Goal: Information Seeking & Learning: Check status

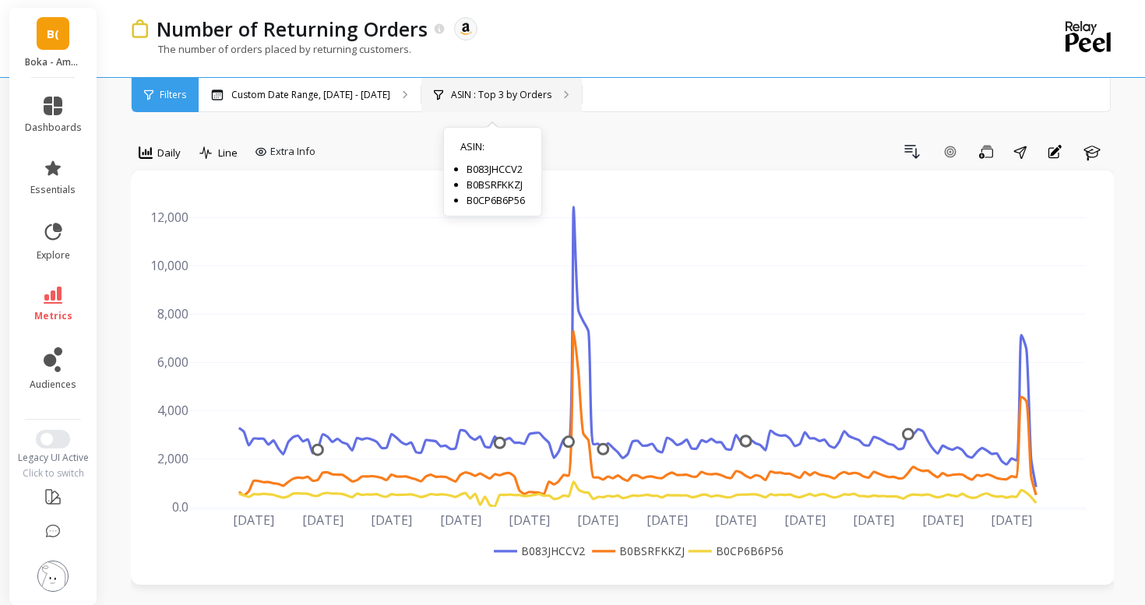
click at [452, 104] on div "ASIN : Top 3 by Orders ASIN : B083JHCCV2 B0BSRFKKZJ B0CP6B6P56" at bounding box center [501, 95] width 160 height 34
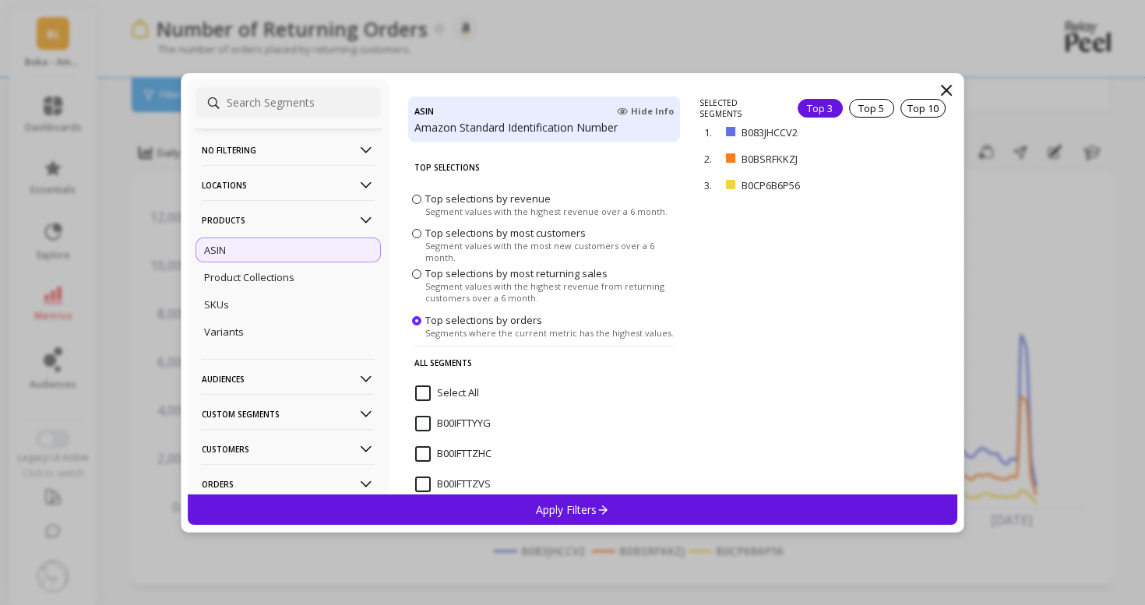
click at [275, 100] on input at bounding box center [287, 102] width 185 height 31
paste input "B0BYFJS7DV"
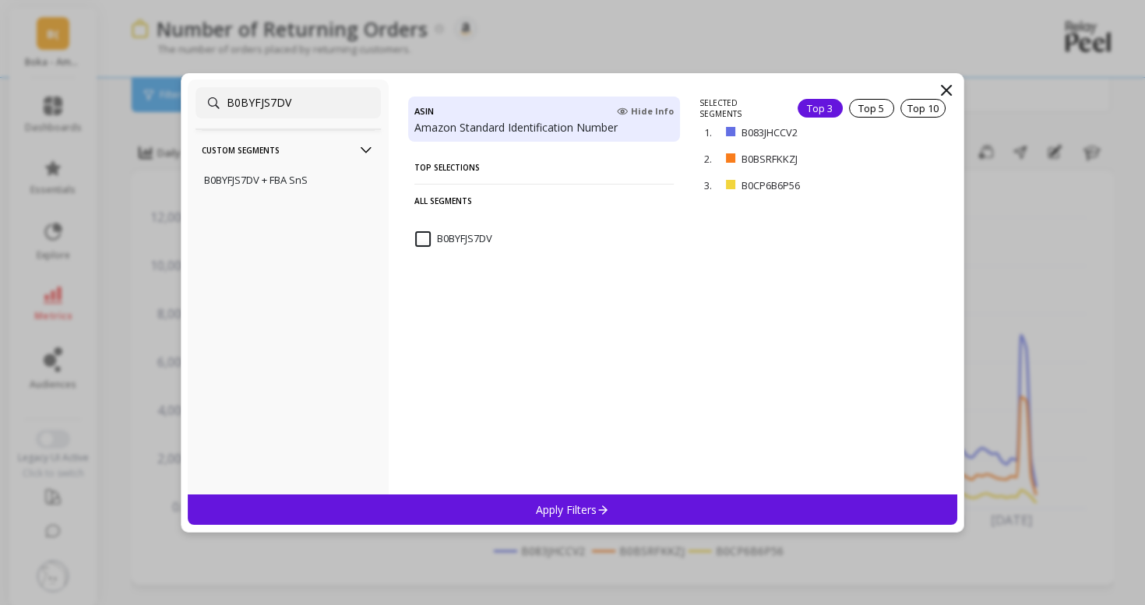
type input "B0BYFJS7DV"
click at [432, 239] on input "B0BYFJS7DV" at bounding box center [453, 239] width 77 height 16
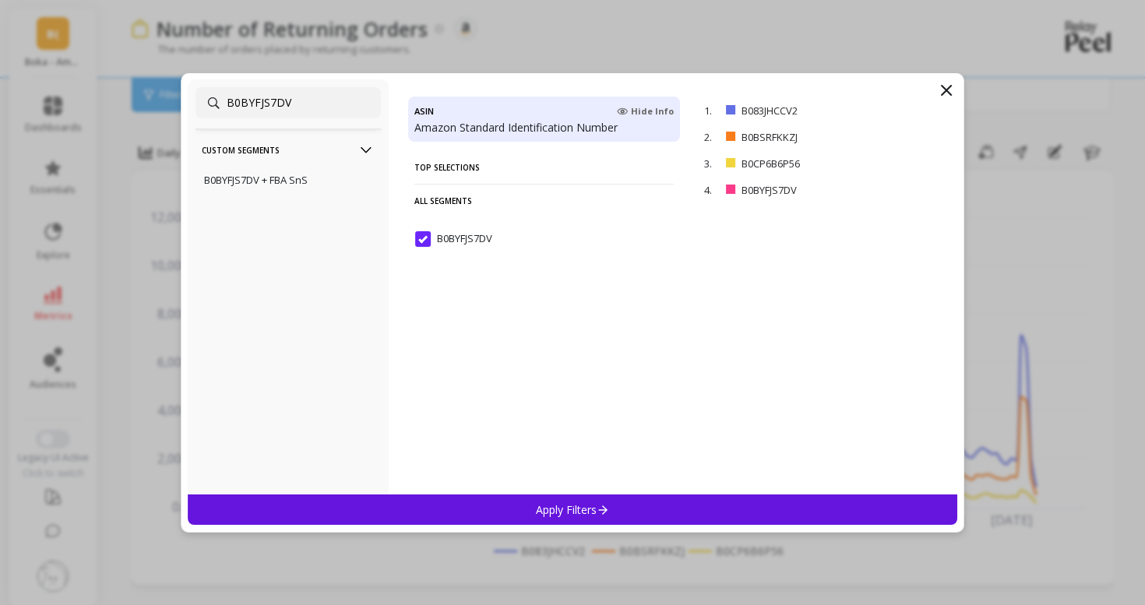
click at [503, 508] on div "Apply Filters" at bounding box center [572, 510] width 769 height 30
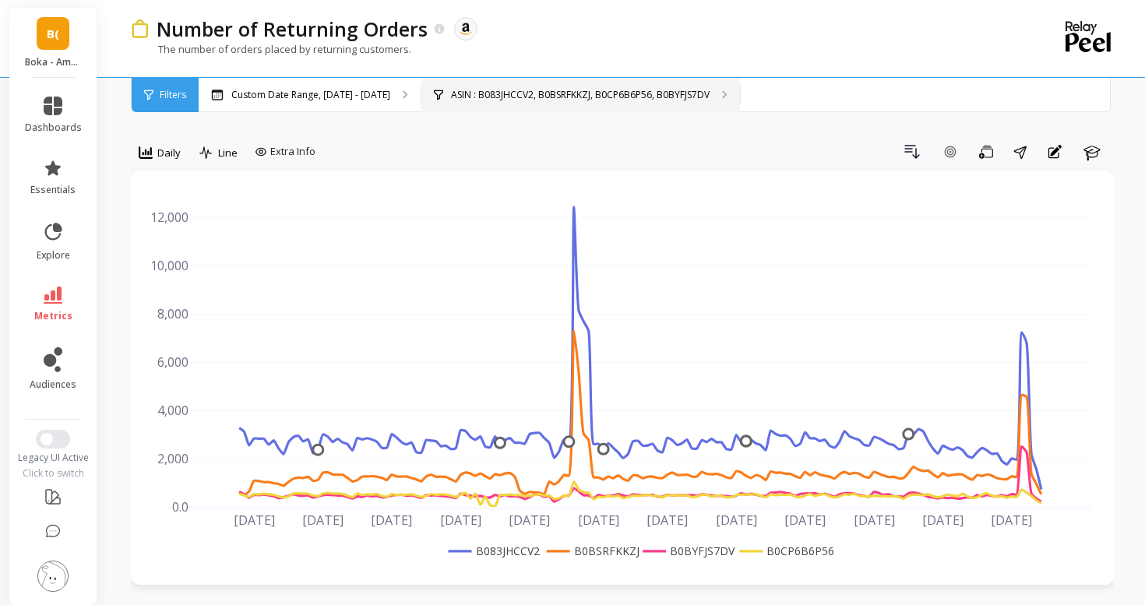
click at [470, 93] on p "ASIN : B083JHCCV2, B0BSRFKKZJ, B0CP6B6P56, B0BYFJS7DV" at bounding box center [580, 95] width 259 height 12
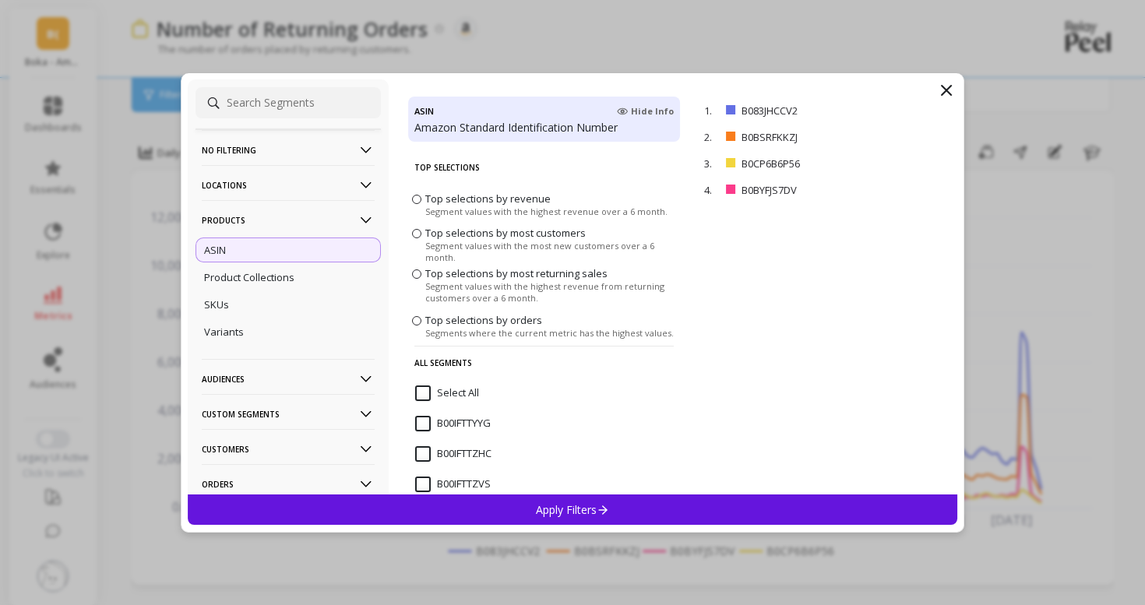
click at [297, 100] on input at bounding box center [287, 102] width 185 height 31
paste input "B0CB9DFPN4"
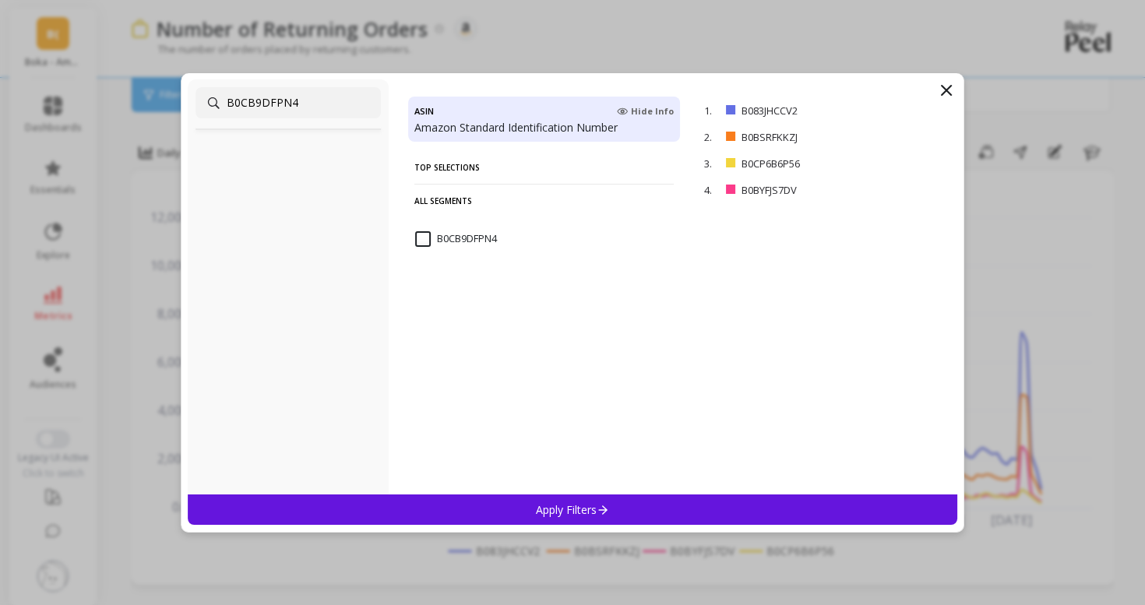
type input "B0CB9DFPN4"
click at [431, 246] on input "B0CB9DFPN4" at bounding box center [456, 239] width 82 height 16
click at [538, 509] on p "Apply Filters" at bounding box center [573, 509] width 74 height 15
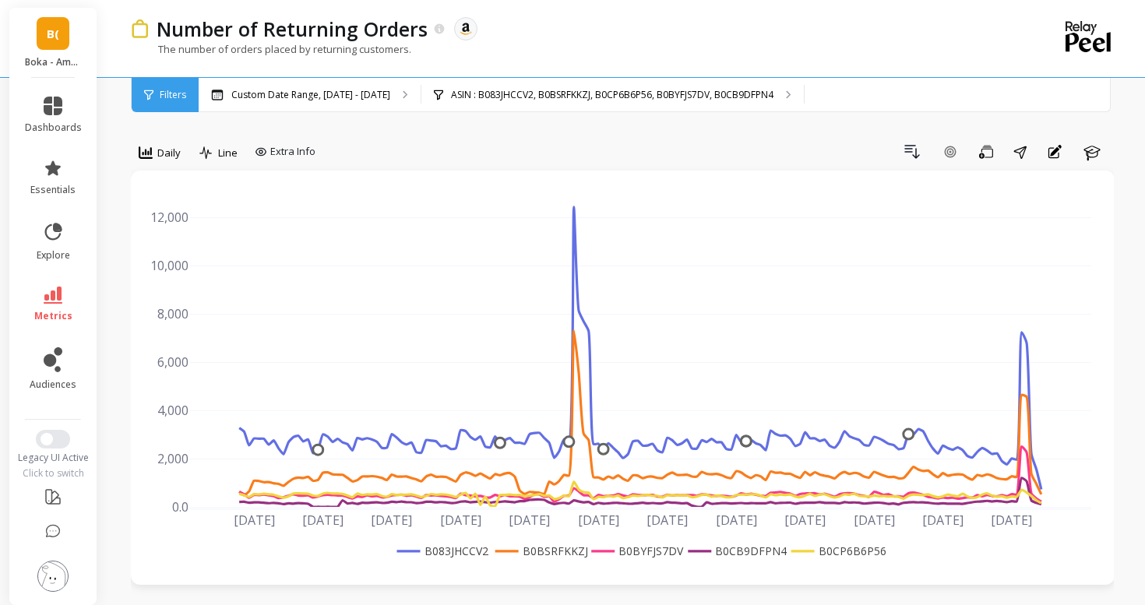
click at [816, 552] on rect at bounding box center [836, 551] width 98 height 16
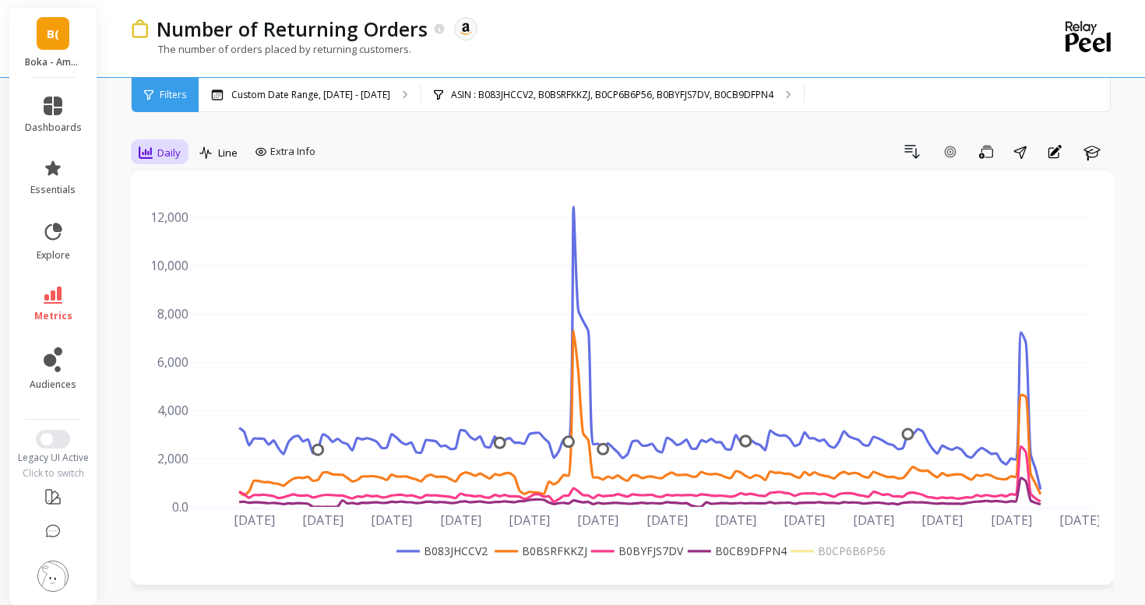
click at [168, 140] on div "Daily" at bounding box center [159, 152] width 51 height 26
click at [183, 241] on div "Weekly" at bounding box center [188, 247] width 89 height 15
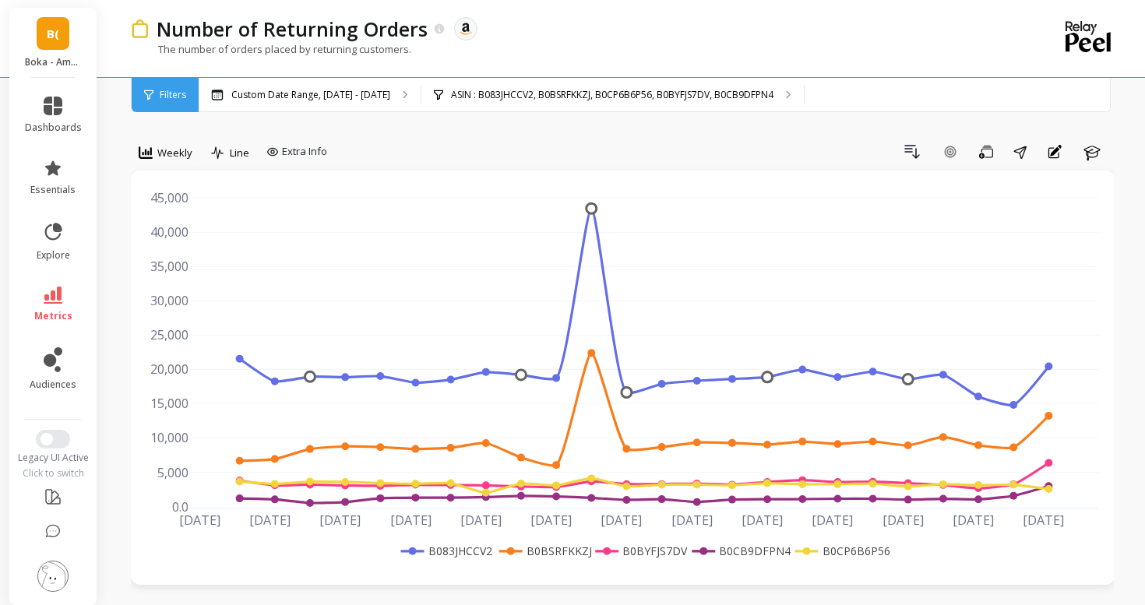
click at [831, 548] on rect at bounding box center [840, 551] width 98 height 16
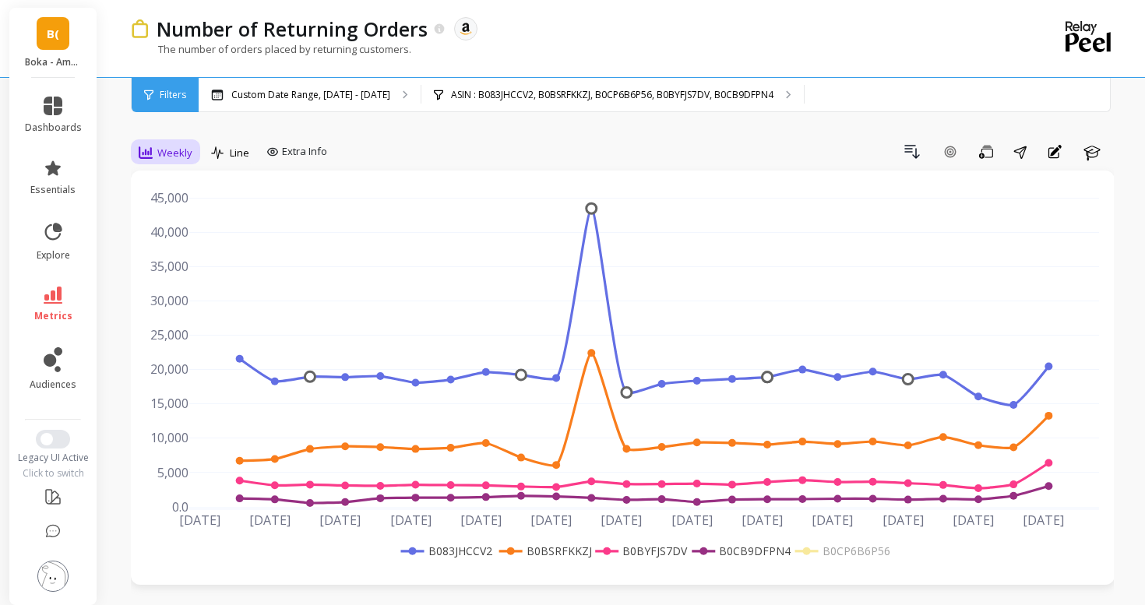
click at [172, 151] on span "Weekly" at bounding box center [174, 153] width 35 height 15
click at [177, 220] on div "Daily" at bounding box center [188, 217] width 89 height 15
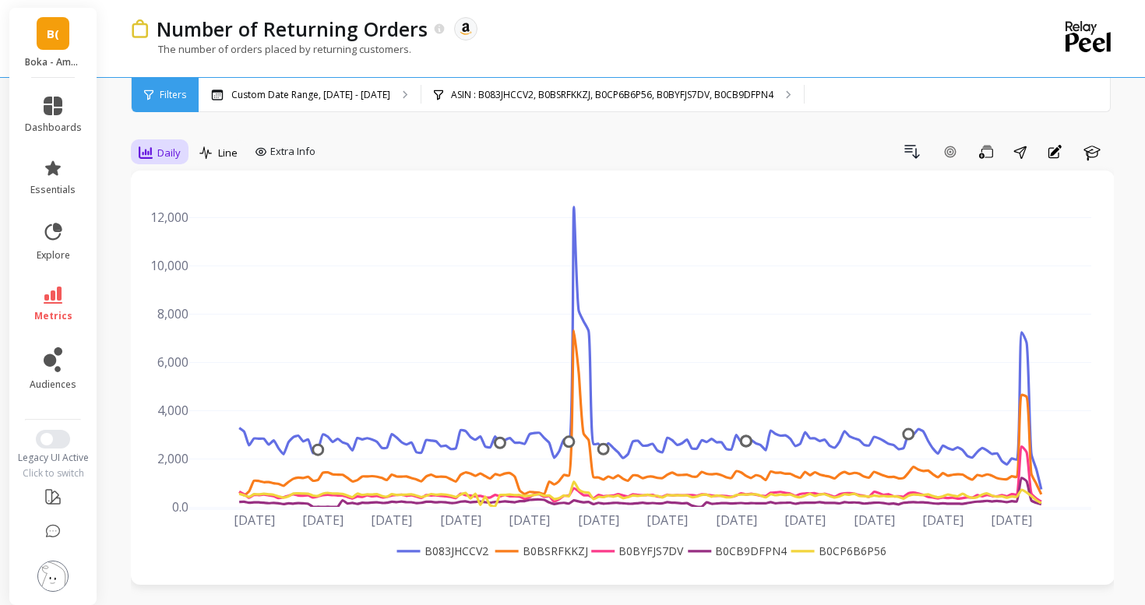
click at [156, 150] on div "Daily" at bounding box center [160, 152] width 42 height 19
click at [864, 549] on rect at bounding box center [836, 551] width 98 height 16
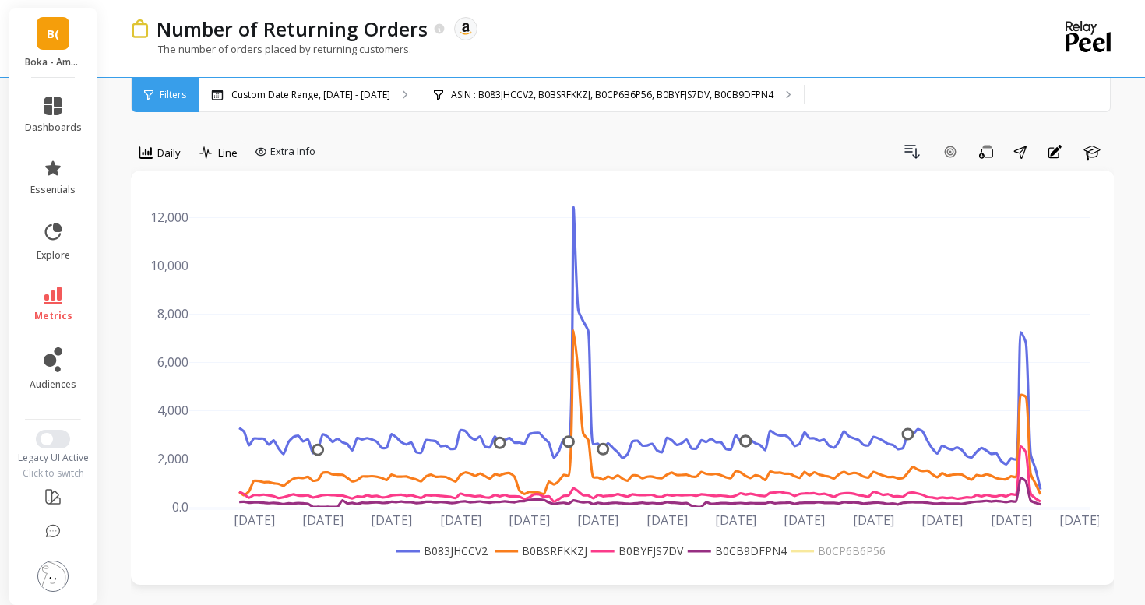
click at [756, 551] on rect at bounding box center [734, 551] width 101 height 16
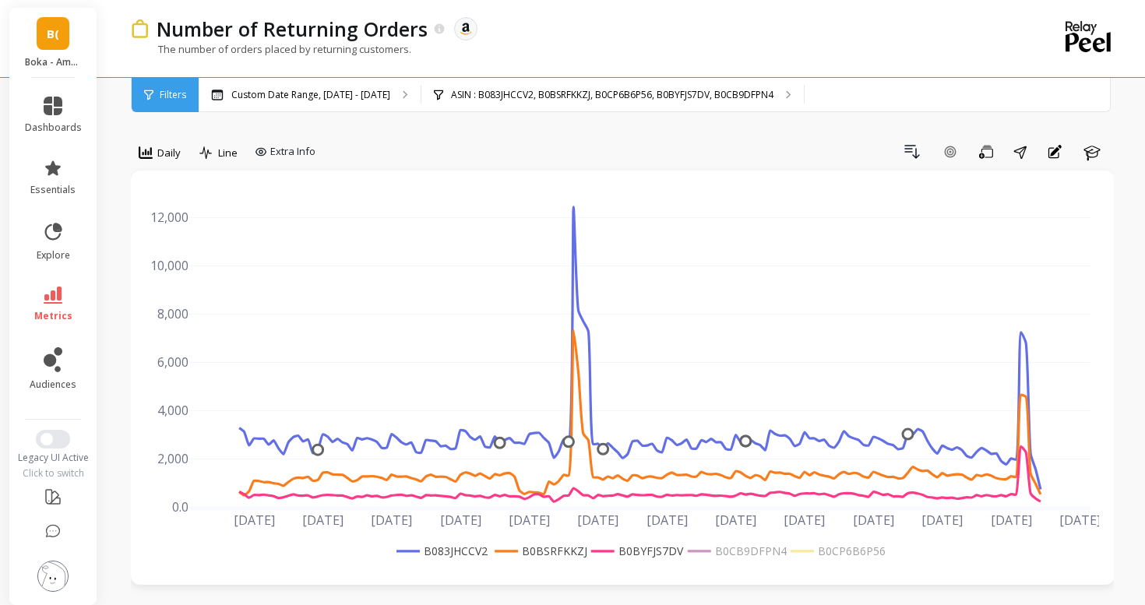
click at [549, 546] on rect at bounding box center [538, 551] width 94 height 16
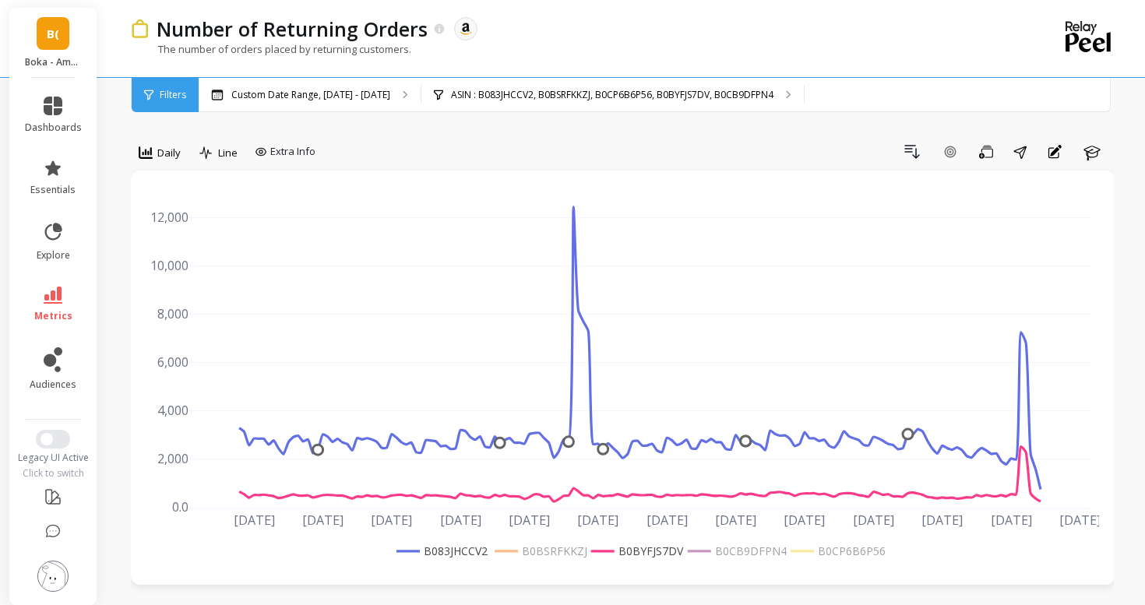
click at [449, 550] on rect at bounding box center [441, 551] width 97 height 16
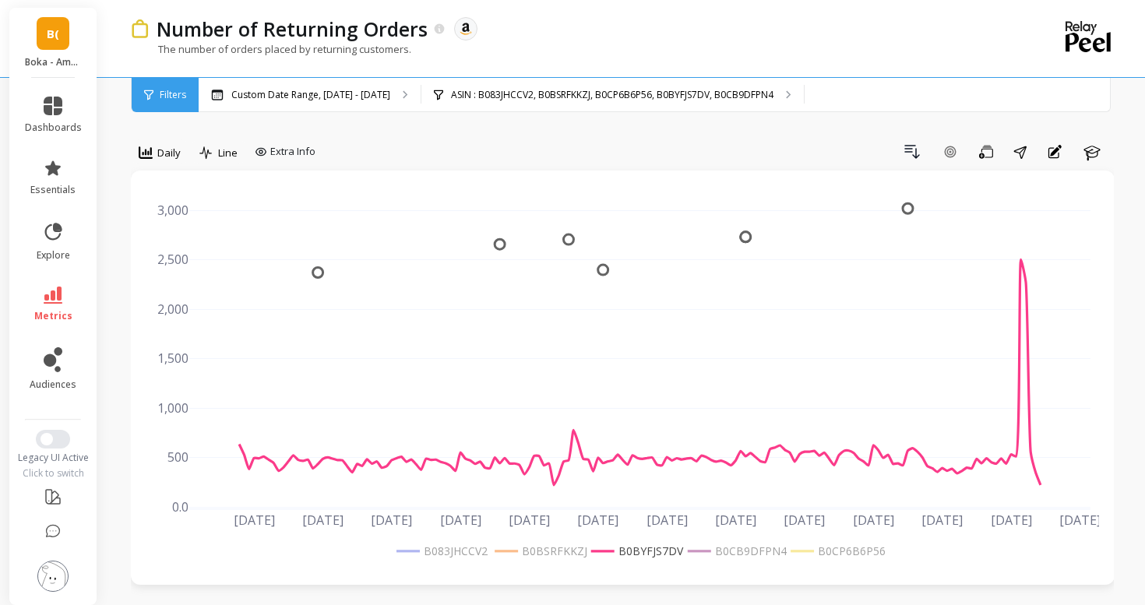
click at [553, 556] on rect at bounding box center [538, 551] width 94 height 16
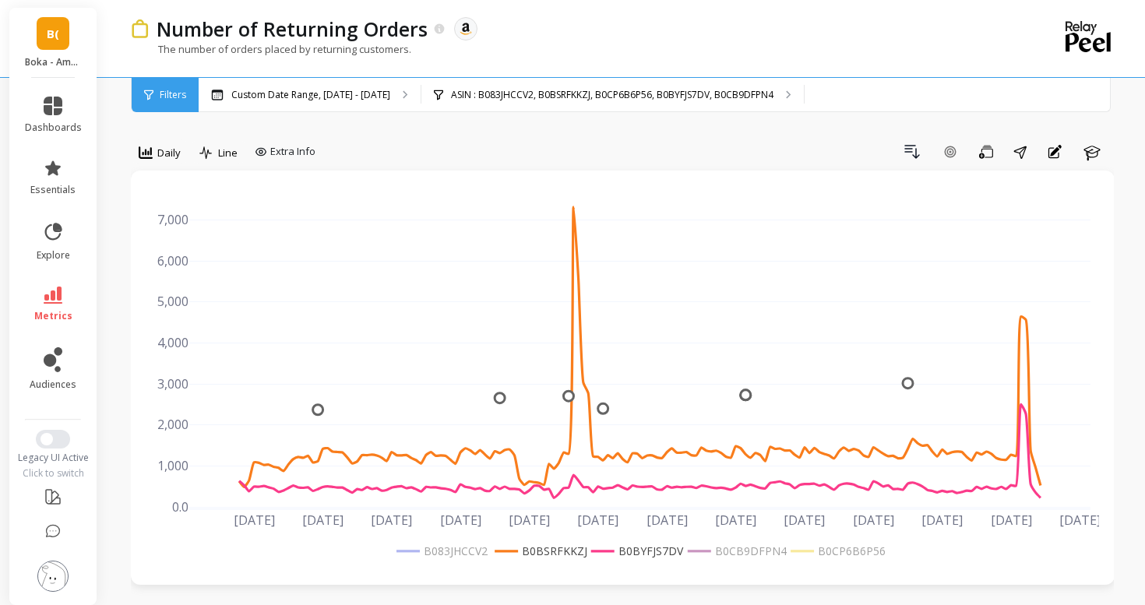
click at [459, 548] on rect at bounding box center [441, 551] width 97 height 16
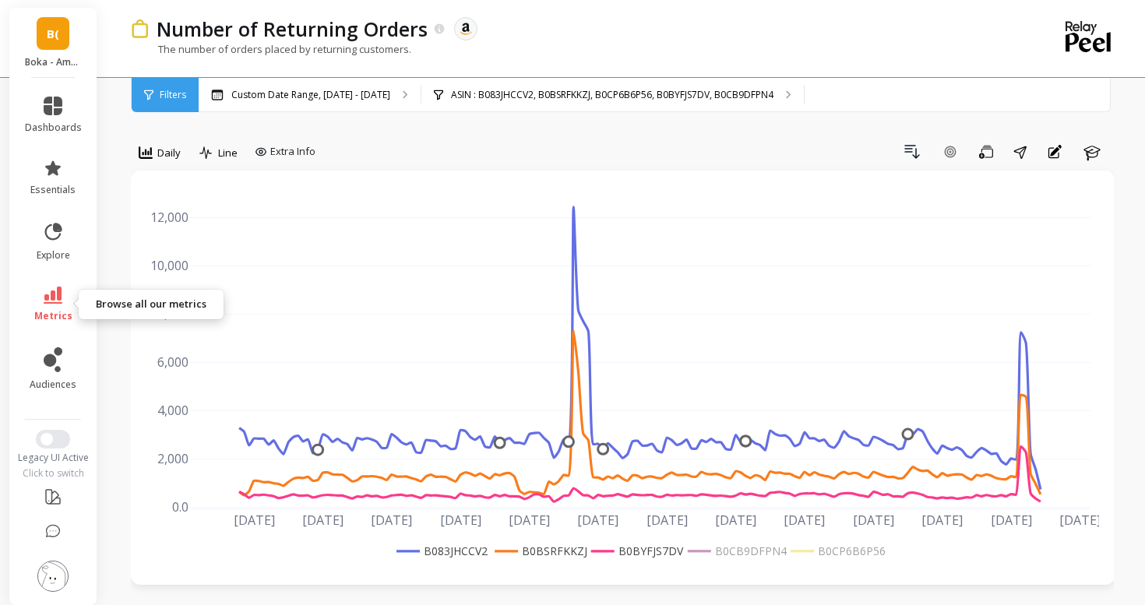
click at [51, 312] on span "metrics" at bounding box center [53, 316] width 38 height 12
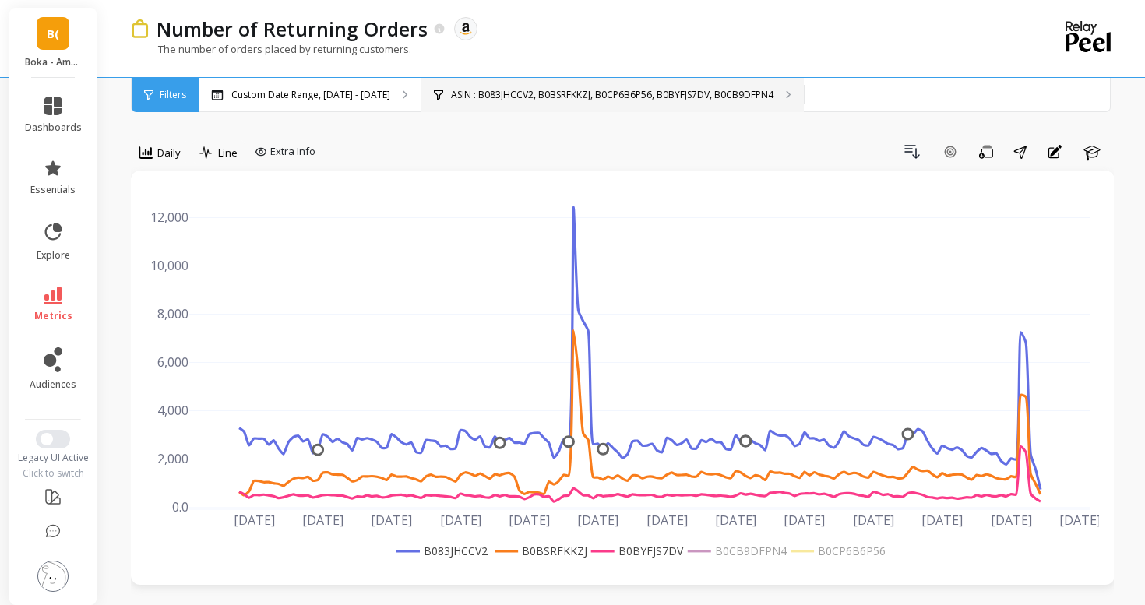
click at [485, 90] on p "ASIN : B083JHCCV2, B0BSRFKKZJ, B0CP6B6P56, B0BYFJS7DV, B0CB9DFPN4" at bounding box center [612, 95] width 322 height 12
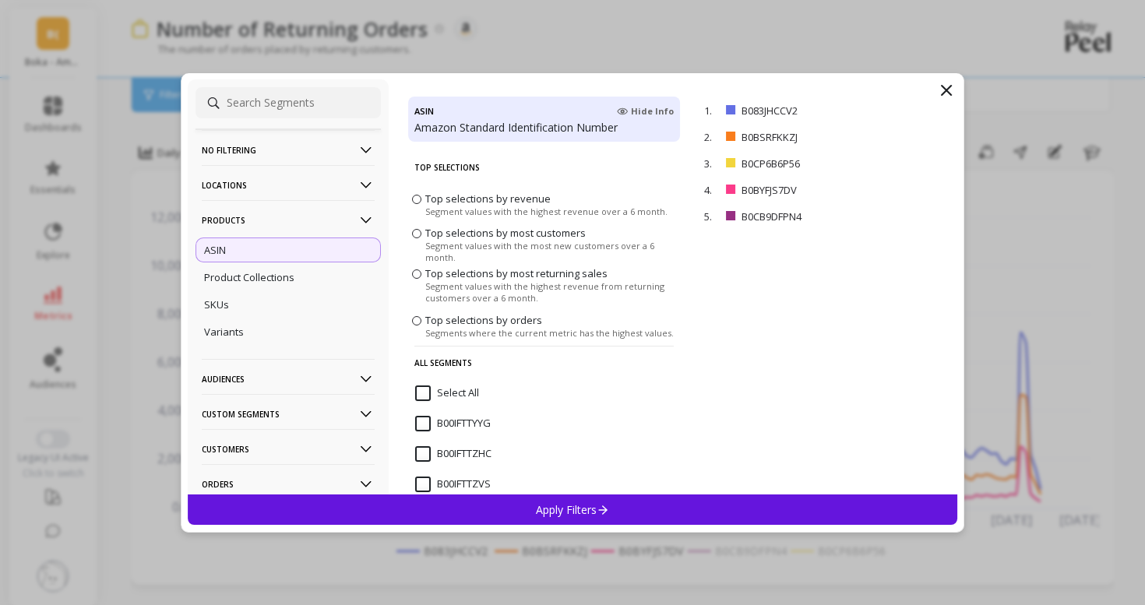
click at [230, 147] on p "No filtering" at bounding box center [288, 150] width 173 height 40
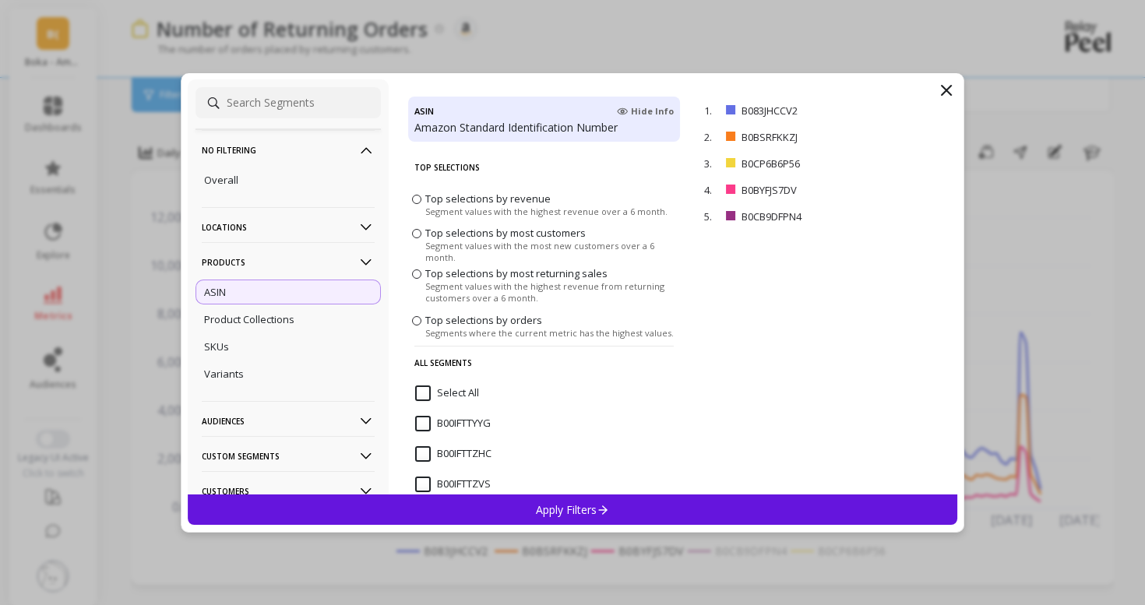
click at [238, 193] on ul "Overall" at bounding box center [287, 180] width 185 height 30
click at [248, 180] on div "Overall" at bounding box center [287, 179] width 185 height 25
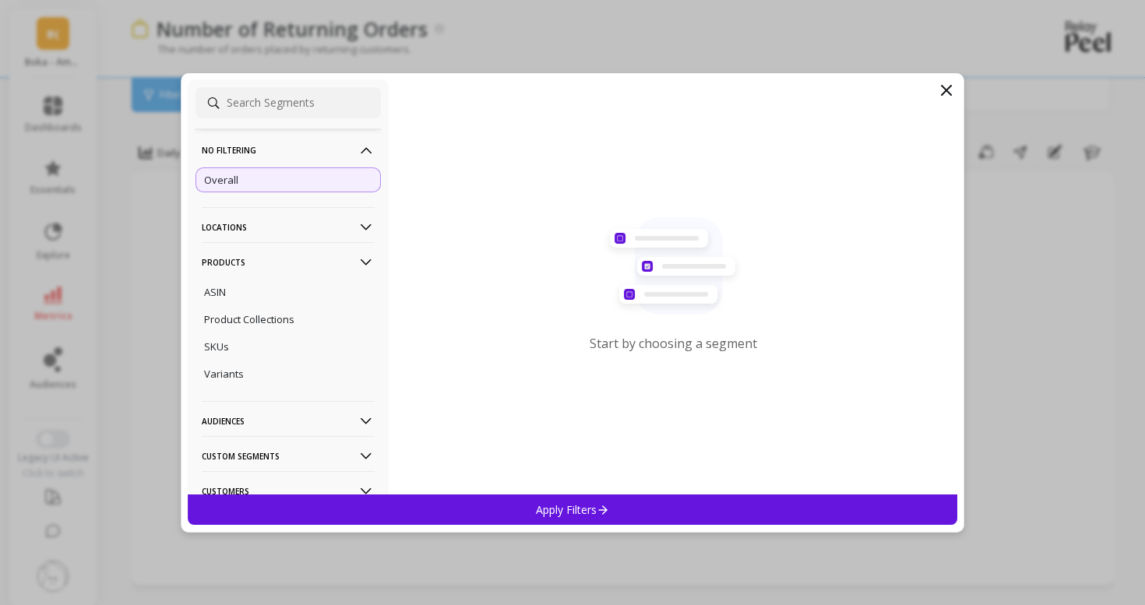
click at [439, 532] on div "No filtering Overall Locations Cities Countries Physical Location Sales Channel…" at bounding box center [572, 302] width 1145 height 605
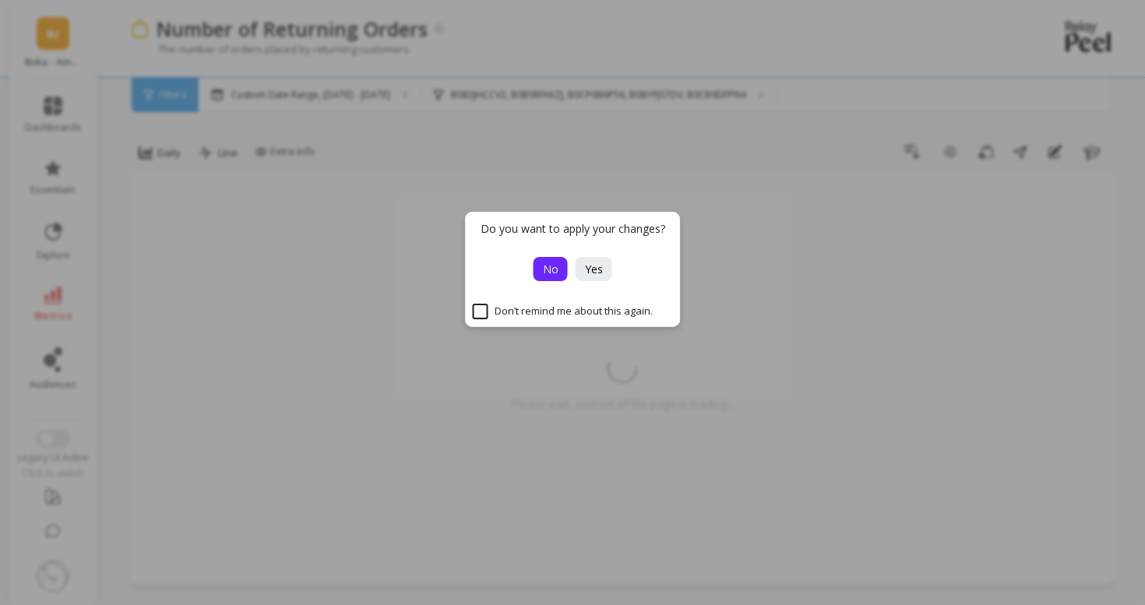
click at [542, 259] on button "No" at bounding box center [550, 269] width 34 height 24
click at [549, 267] on span "No" at bounding box center [551, 269] width 16 height 15
click at [577, 269] on button "Yes" at bounding box center [594, 269] width 37 height 24
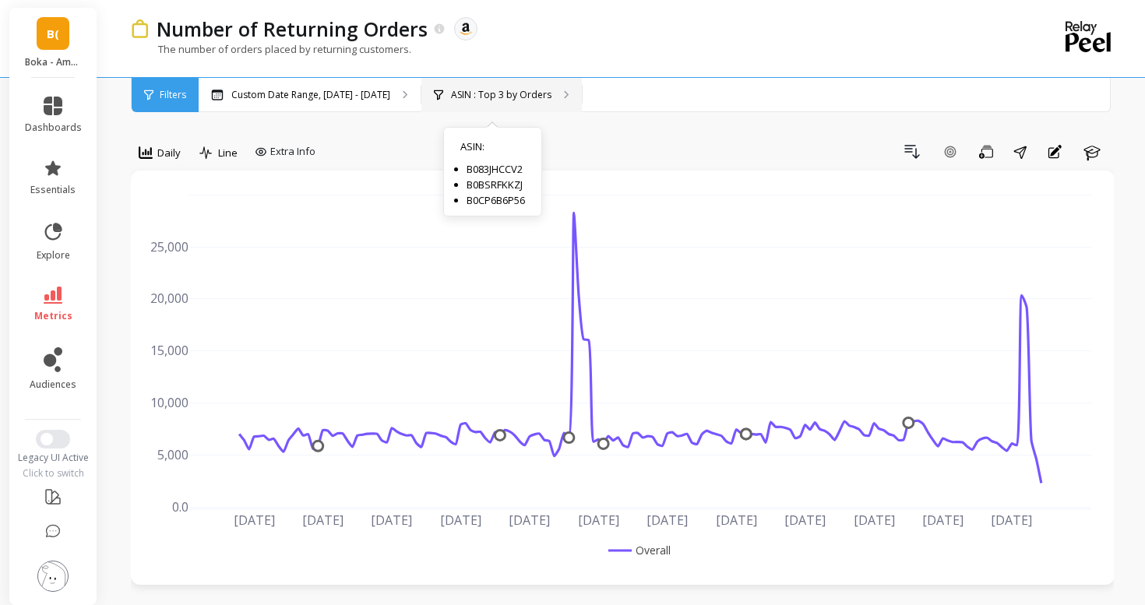
click at [481, 81] on div "ASIN : Top 3 by Orders ASIN : B083JHCCV2 B0BSRFKKZJ B0CP6B6P56" at bounding box center [501, 95] width 160 height 34
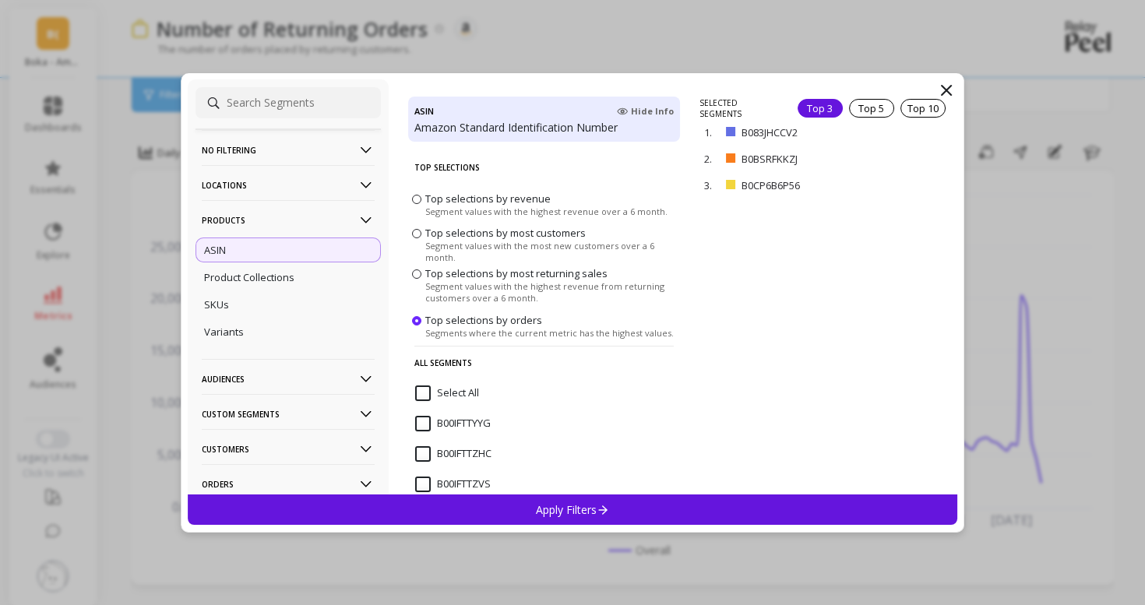
click at [275, 152] on p "No filtering" at bounding box center [288, 150] width 173 height 40
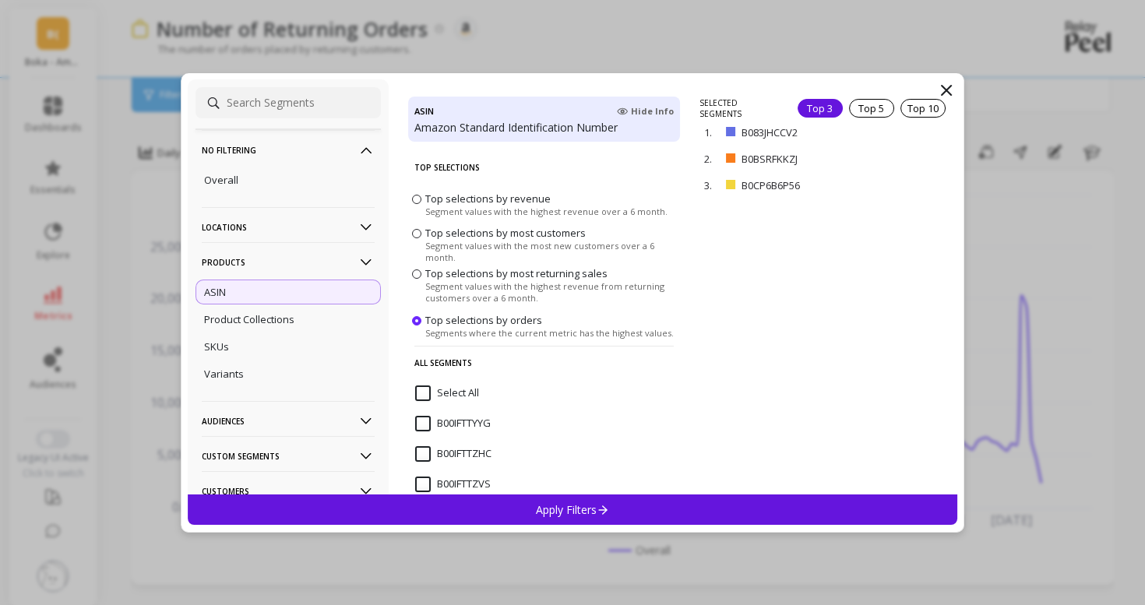
click at [411, 500] on div "Apply Filters" at bounding box center [572, 510] width 769 height 30
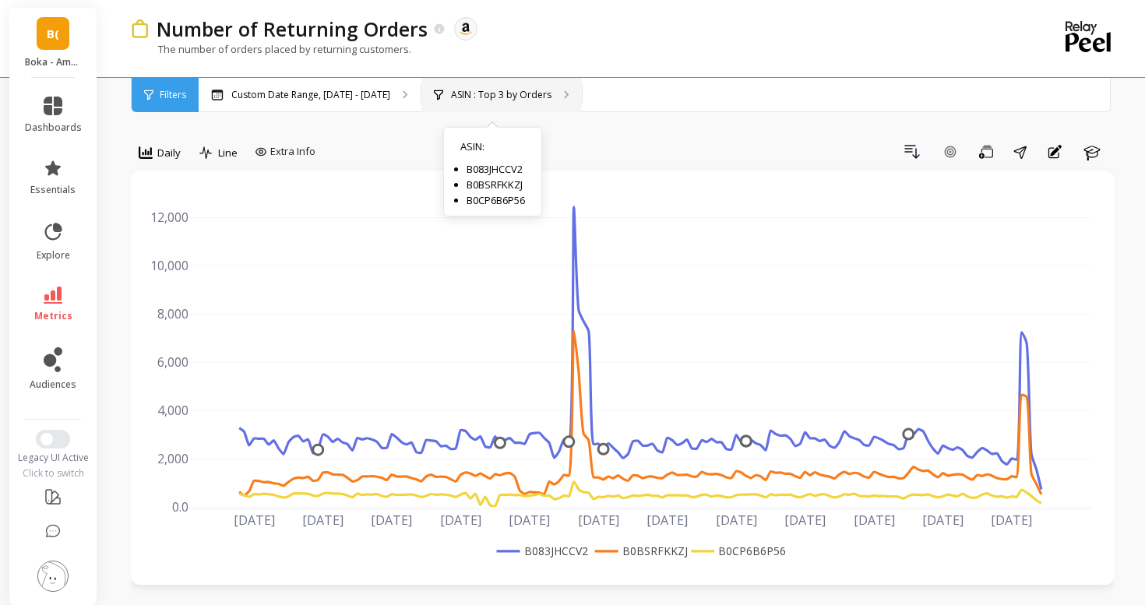
click at [439, 90] on div "ASIN : Top 3 by Orders" at bounding box center [493, 95] width 118 height 12
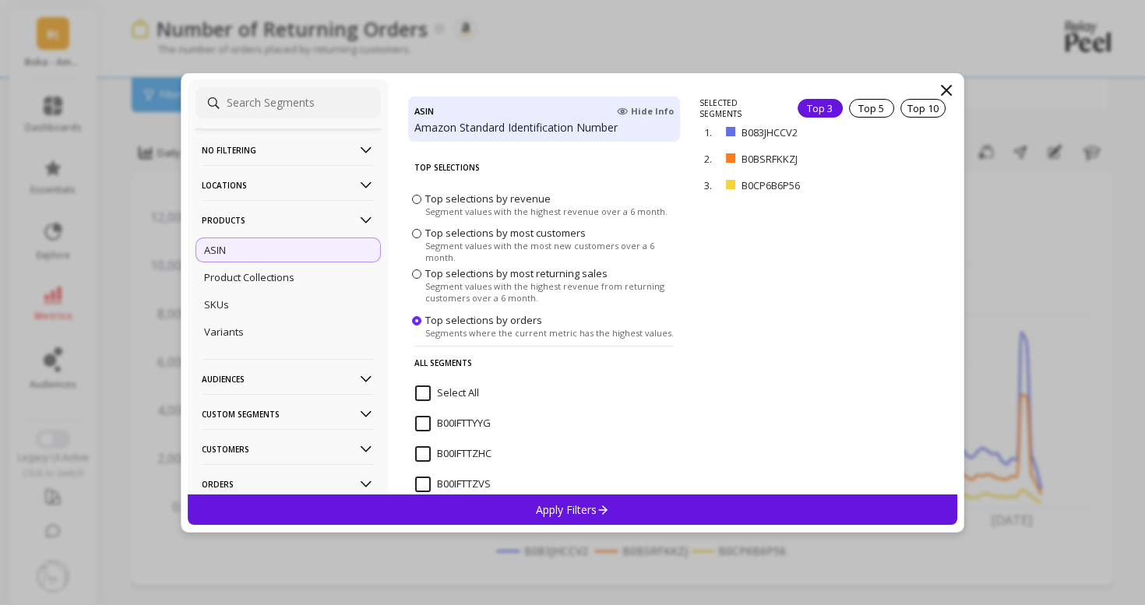
click at [263, 156] on p "No filtering" at bounding box center [288, 150] width 173 height 40
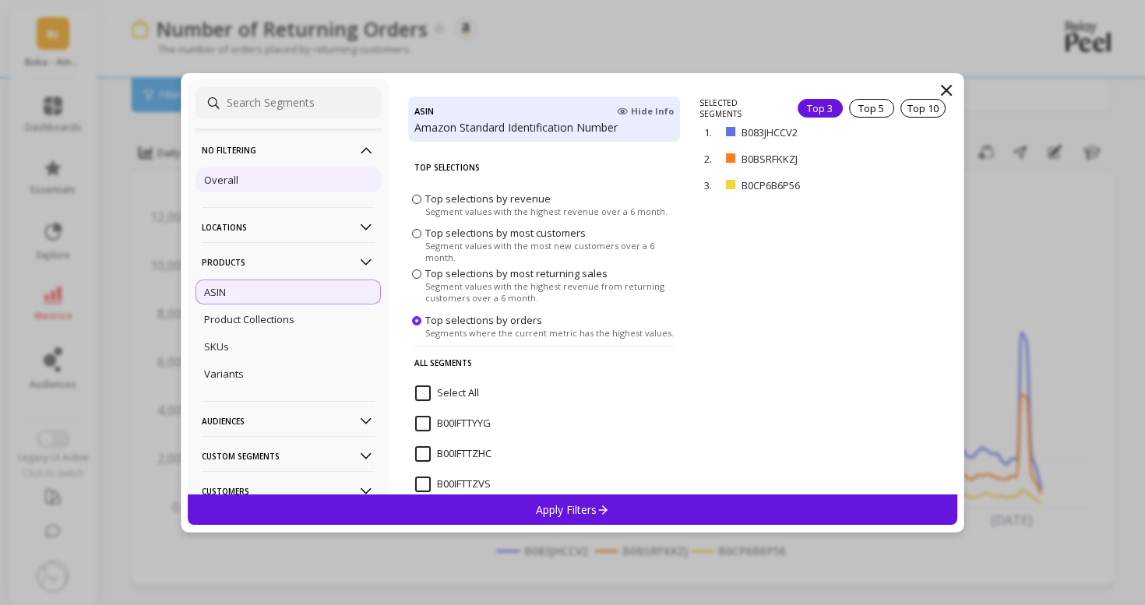
click at [255, 174] on div "Overall" at bounding box center [287, 179] width 185 height 25
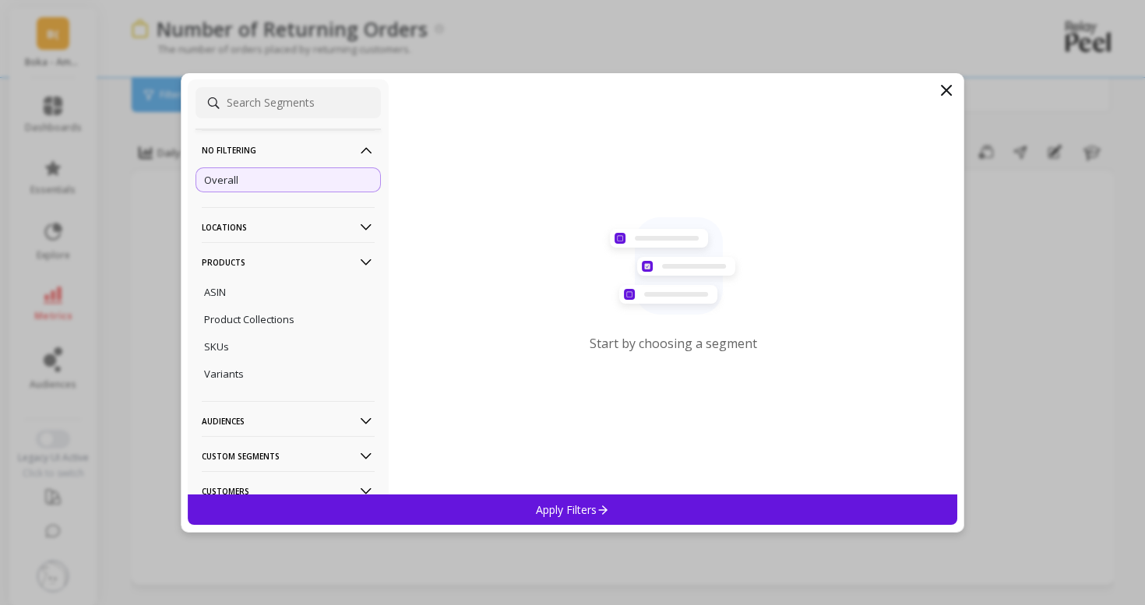
click at [463, 509] on div "Apply Filters" at bounding box center [572, 510] width 769 height 30
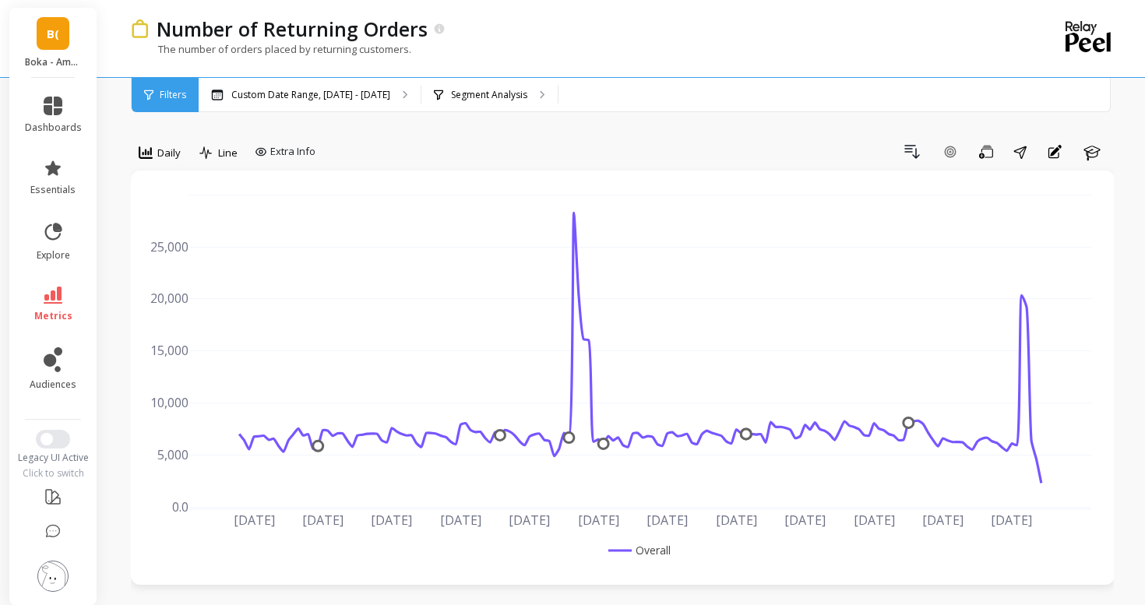
click at [68, 274] on ul "dashboards essentials explore metrics audiences" at bounding box center [53, 243] width 88 height 313
click at [64, 290] on link "metrics" at bounding box center [53, 305] width 57 height 36
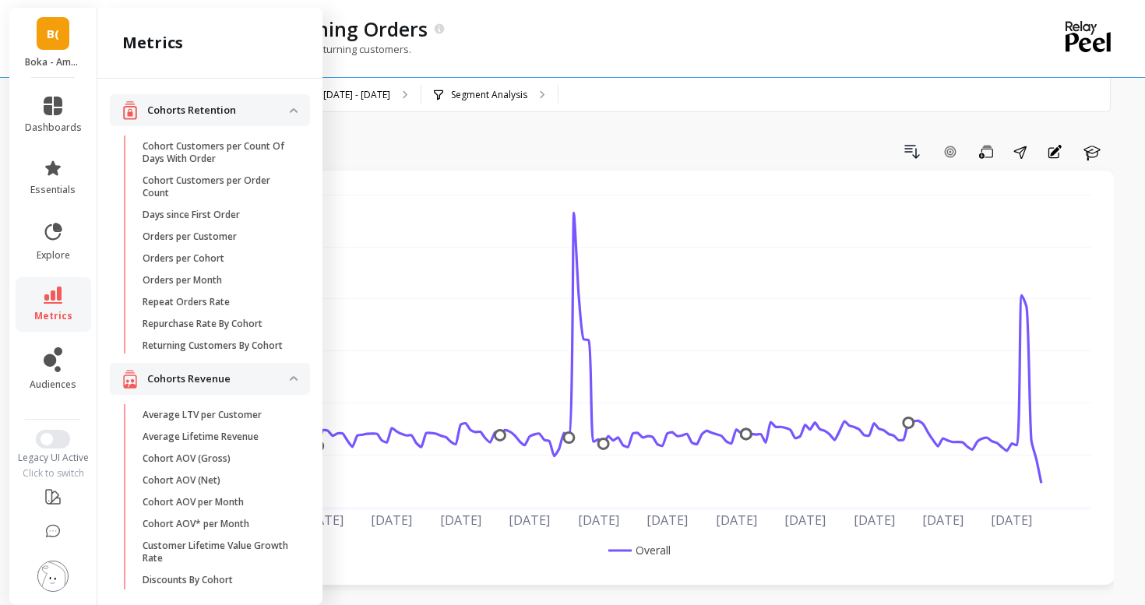
scroll to position [1163, 0]
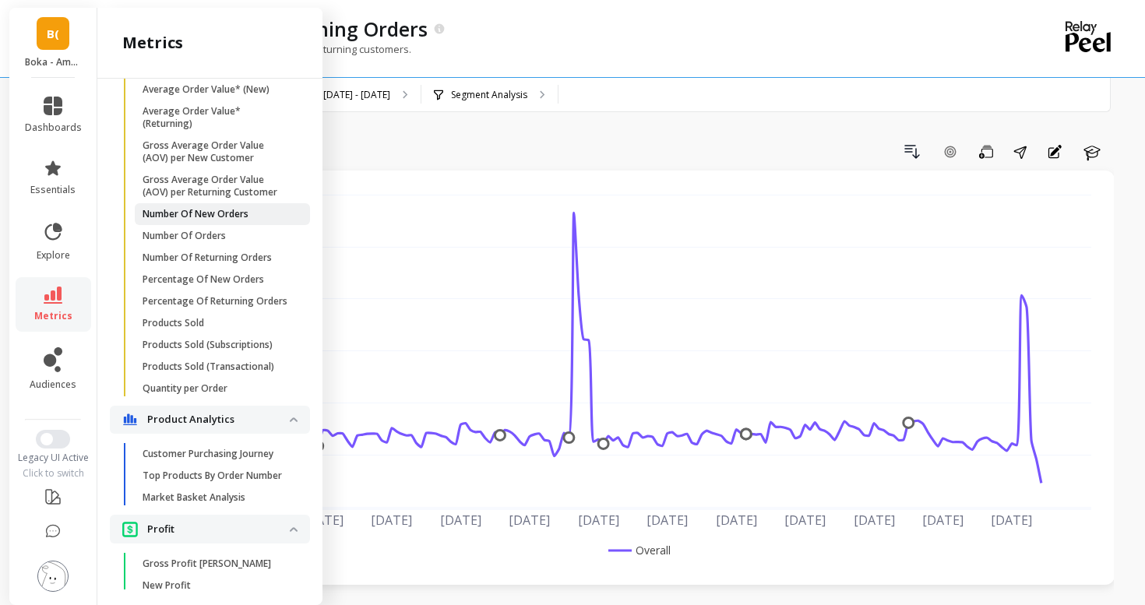
click at [207, 217] on p "Number Of New Orders" at bounding box center [196, 214] width 106 height 12
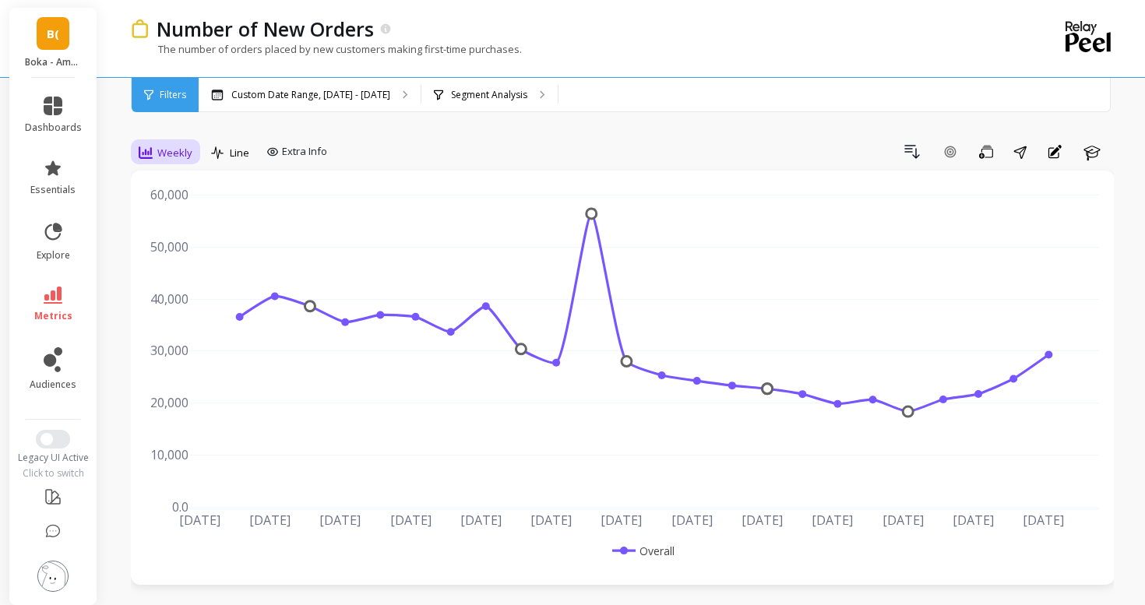
click at [140, 150] on icon at bounding box center [146, 153] width 14 height 14
click at [157, 208] on div "Daily" at bounding box center [188, 217] width 107 height 27
